Goal: Task Accomplishment & Management: Complete application form

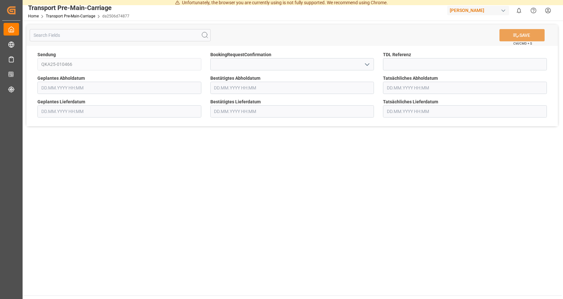
type input "[DATE] 00:00"
click at [227, 88] on input "text" at bounding box center [292, 88] width 164 height 12
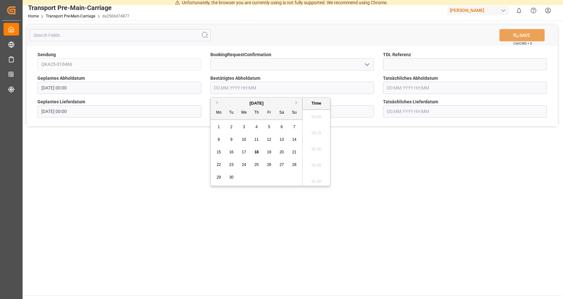
scroll to position [663, 0]
click at [232, 164] on span "23" at bounding box center [231, 164] width 4 height 5
type input "[DATE] 00:00"
drag, startPoint x: 387, startPoint y: 163, endPoint x: 350, endPoint y: 144, distance: 40.9
click at [387, 163] on main "SAVE Ctrl/CMD + S Sendung QKA25-010466 BookingRequestConfirmation TDL Referenz …" at bounding box center [292, 158] width 539 height 275
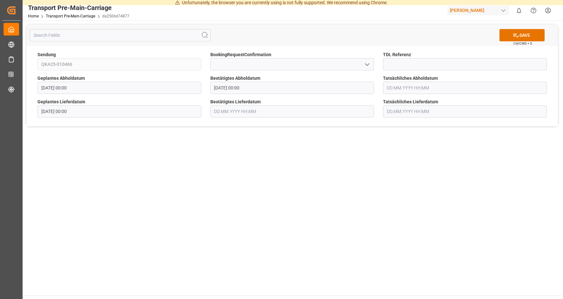
click at [258, 112] on input "text" at bounding box center [292, 111] width 164 height 12
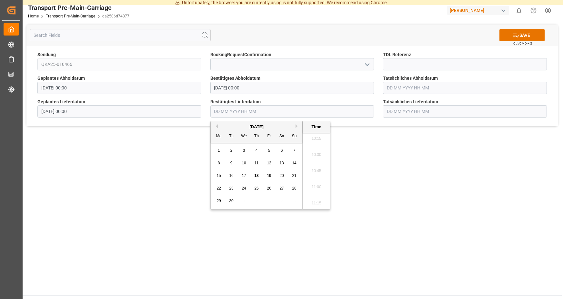
click at [217, 203] on span "29" at bounding box center [219, 200] width 4 height 5
type input "[DATE] 00:00"
click at [177, 205] on main "SAVE Ctrl/CMD + S Sendung QKA25-010466 BookingRequestConfirmation TDL Referenz …" at bounding box center [292, 158] width 539 height 275
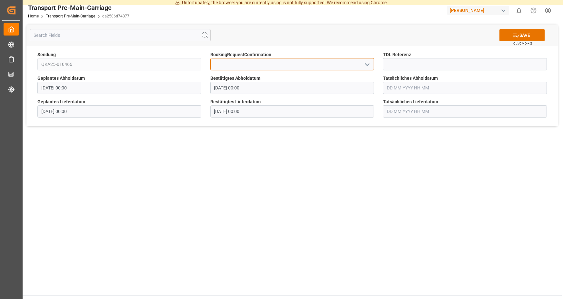
click at [302, 68] on input at bounding box center [292, 64] width 164 height 12
click at [305, 65] on input at bounding box center [292, 64] width 164 height 12
click at [363, 63] on button "open menu" at bounding box center [367, 64] width 10 height 10
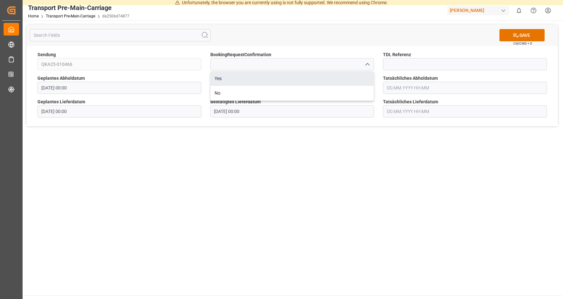
click at [229, 78] on div "Yes" at bounding box center [292, 78] width 163 height 15
type input "Yes"
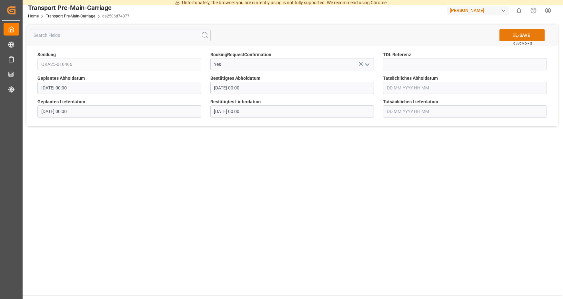
click at [516, 36] on icon at bounding box center [516, 36] width 6 height 4
click at [44, 163] on main "SAVE Ctrl/CMD + S Sendung QKA25-010466 BookingRequestConfirmation Yes TDL Refer…" at bounding box center [292, 158] width 539 height 275
